Goal: Check status

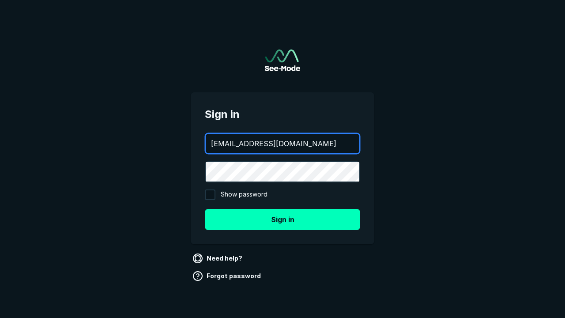
type input "[EMAIL_ADDRESS][DOMAIN_NAME]"
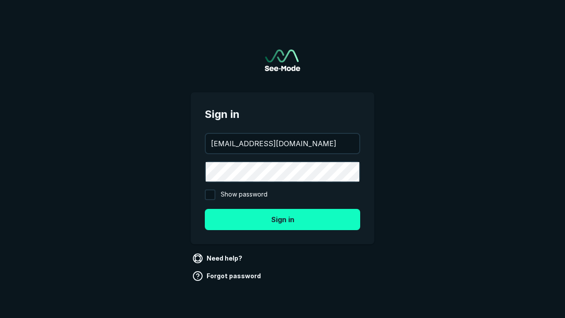
click at [282, 219] on button "Sign in" at bounding box center [282, 219] width 155 height 21
